Goal: Information Seeking & Learning: Learn about a topic

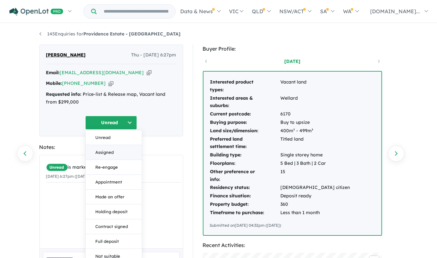
click at [112, 151] on button "Assigned" at bounding box center [114, 152] width 56 height 15
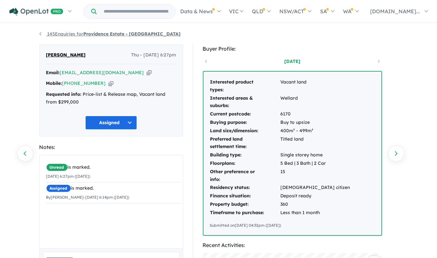
click at [109, 32] on strong "Providence Estate - [GEOGRAPHIC_DATA]" at bounding box center [132, 34] width 97 height 6
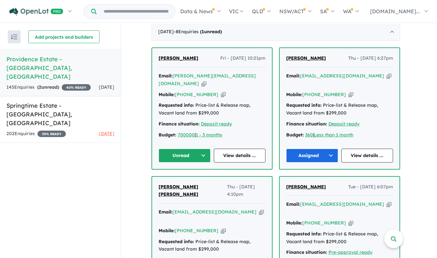
scroll to position [243, 0]
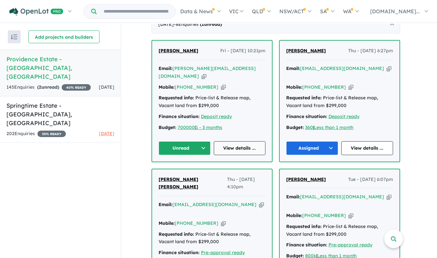
click at [230, 146] on link "View details ..." at bounding box center [240, 148] width 52 height 14
click at [227, 142] on link "View details ..." at bounding box center [240, 148] width 52 height 14
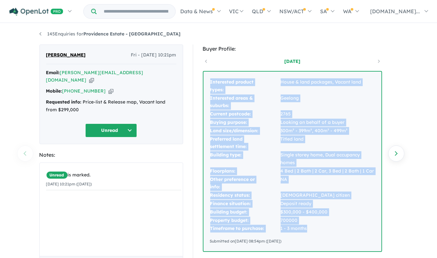
drag, startPoint x: 309, startPoint y: 229, endPoint x: 206, endPoint y: 87, distance: 175.2
click at [206, 87] on div "Interested product types: House & land packages, Vacant land Interested areas &…" at bounding box center [292, 162] width 178 height 180
copy tbody "Interested product types: House & land packages, Vacant land Interested areas &…"
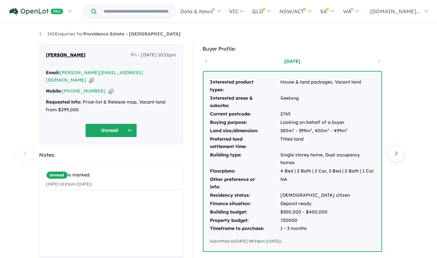
drag, startPoint x: 324, startPoint y: 235, endPoint x: 206, endPoint y: 93, distance: 184.1
click at [206, 93] on div "Interested product types: House & land packages, Vacant land Interested areas &…" at bounding box center [292, 162] width 178 height 180
copy div "Interested product types: House & land packages, Vacant land Interested areas &…"
